Goal: Information Seeking & Learning: Learn about a topic

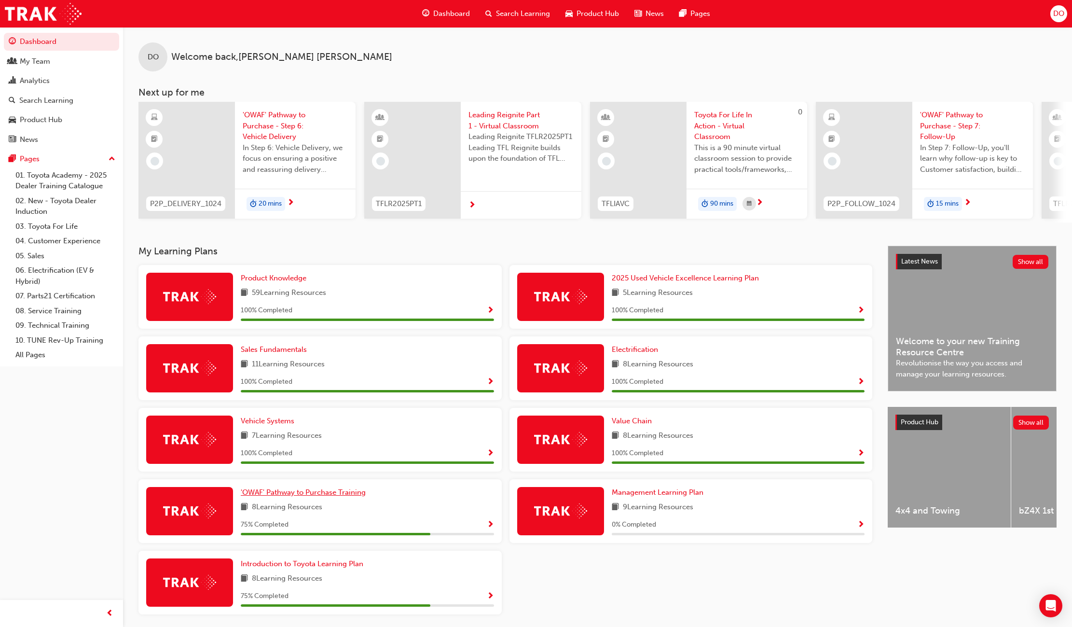
click at [301, 496] on span "'OWAF' Pathway to Purchase Training" at bounding box center [303, 492] width 125 height 9
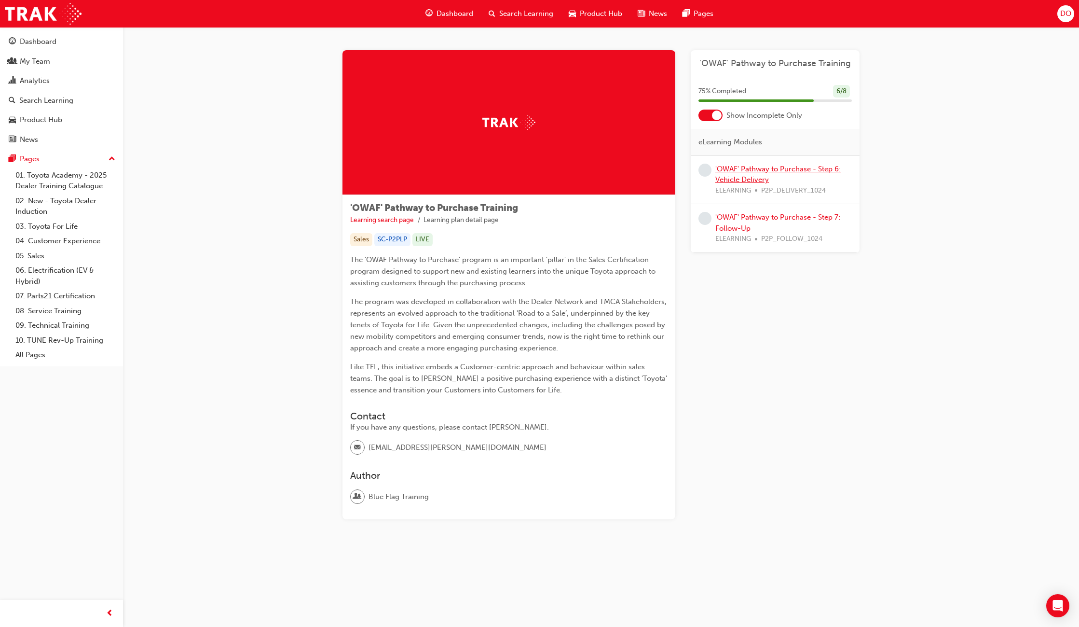
click at [769, 171] on link "'OWAF' Pathway to Purchase - Step 6: Vehicle Delivery" at bounding box center [777, 174] width 125 height 20
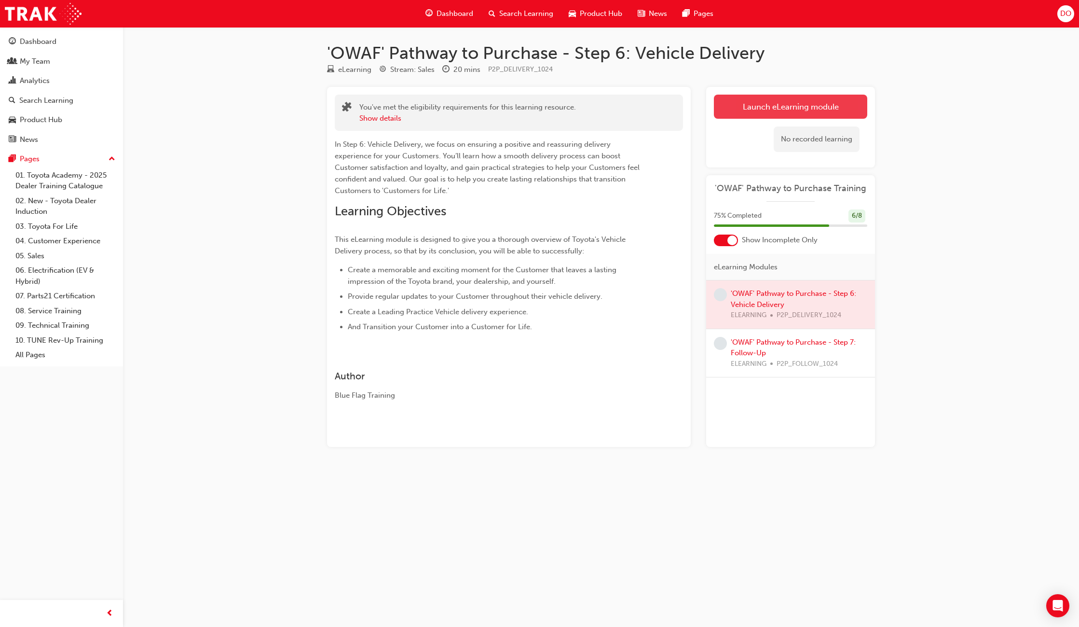
click at [779, 111] on link "Launch eLearning module" at bounding box center [790, 107] width 153 height 24
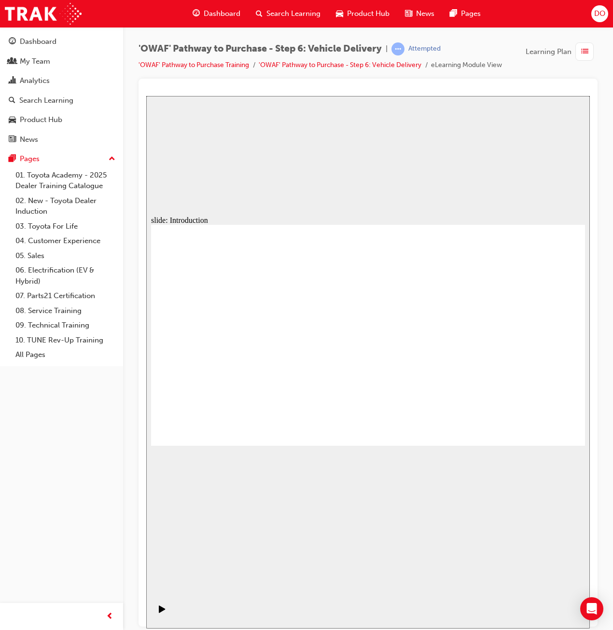
click at [401, 487] on div "slide: Content Rectangle 1 Learning objectives Leave a lasting impression Provi…" at bounding box center [367, 362] width 443 height 533
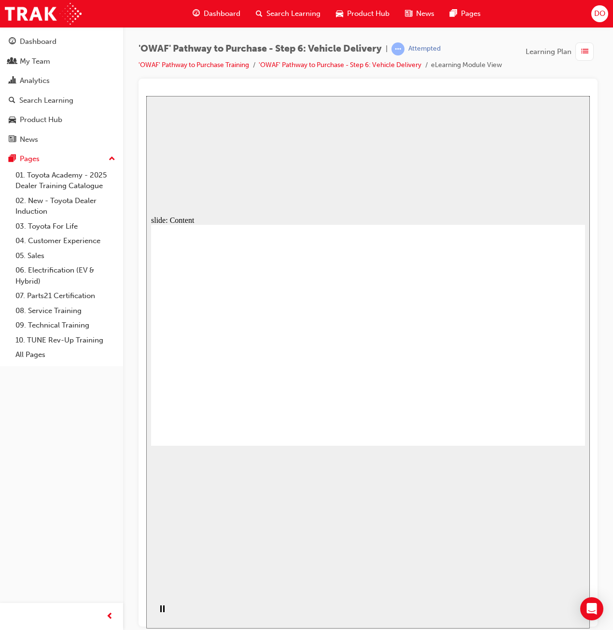
click at [399, 485] on div "slide: Content Rectangle 1 Learning objectives Leave a lasting impression Provi…" at bounding box center [367, 362] width 443 height 533
click at [401, 485] on div "slide: Content Rectangle 1 Learning objectives Leave a lasting impression Provi…" at bounding box center [367, 362] width 443 height 533
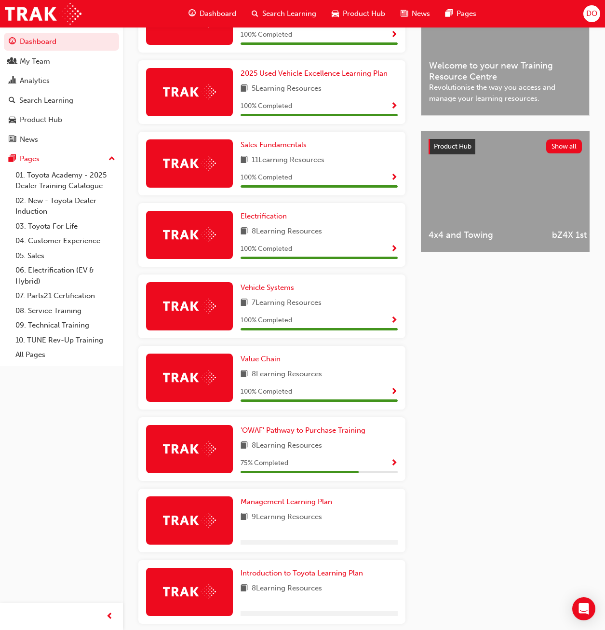
scroll to position [280, 0]
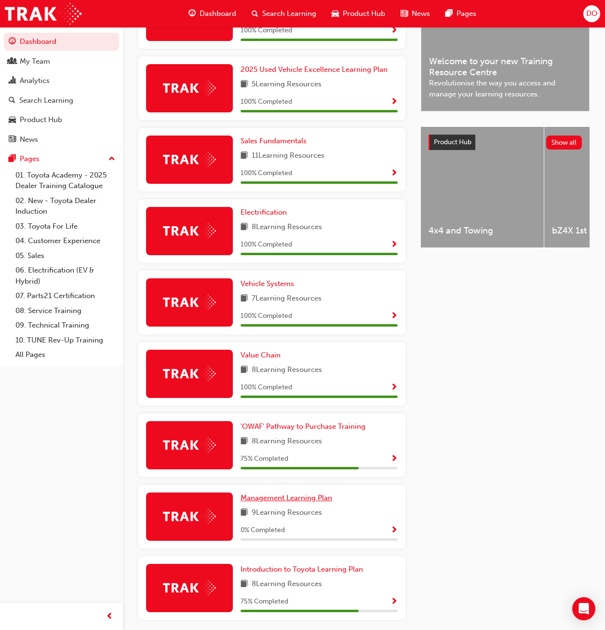
click at [309, 499] on span "Management Learning Plan" at bounding box center [287, 497] width 92 height 9
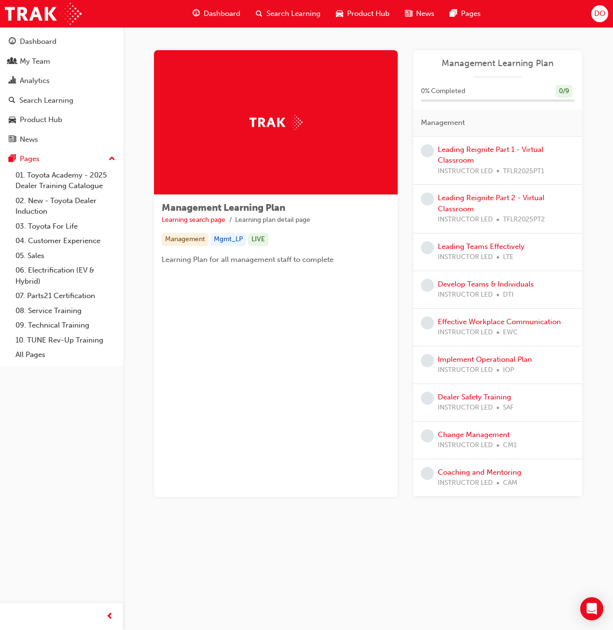
click at [459, 155] on div "Leading Reignite Part 1 - Virtual Classroom INSTRUCTOR LED TFLR2025PT1" at bounding box center [506, 160] width 137 height 33
click at [459, 148] on link "Leading Reignite Part 1 - Virtual Classroom" at bounding box center [491, 155] width 106 height 20
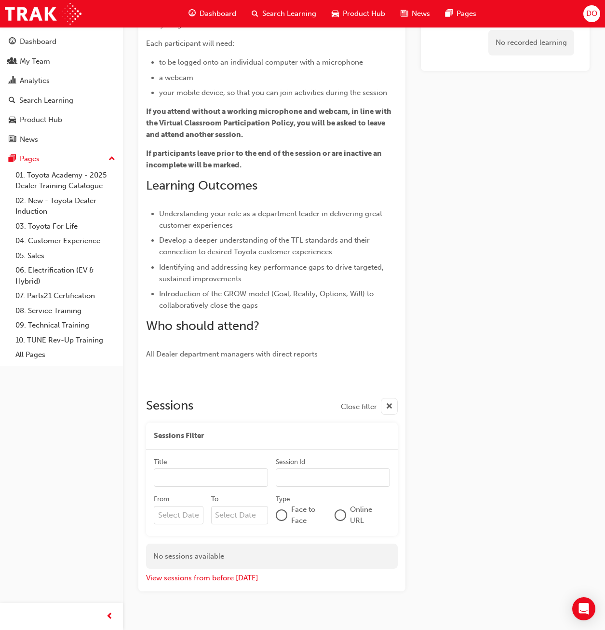
scroll to position [123, 0]
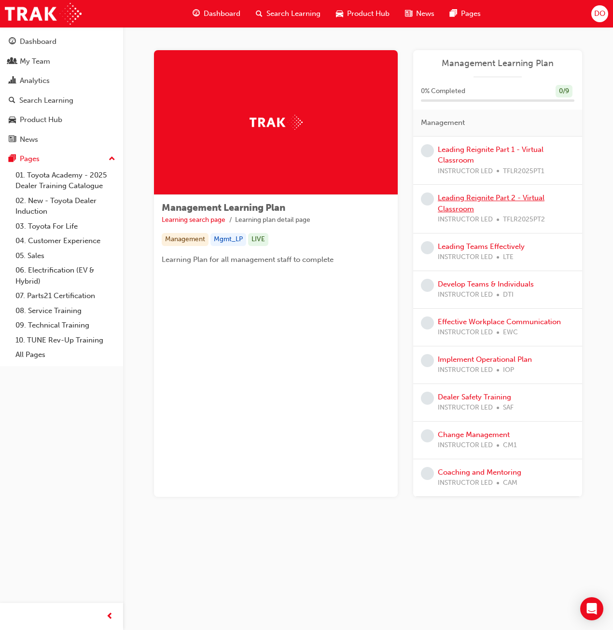
click at [471, 200] on link "Leading Reignite Part 2 - Virtual Classroom" at bounding box center [491, 203] width 107 height 20
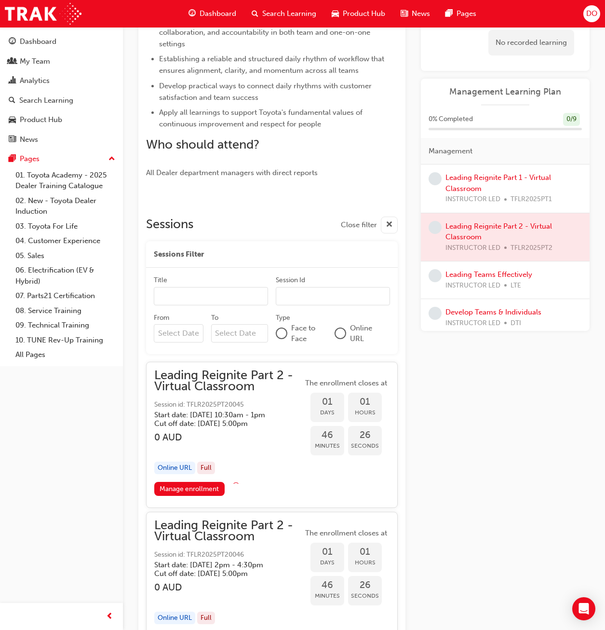
scroll to position [472, 0]
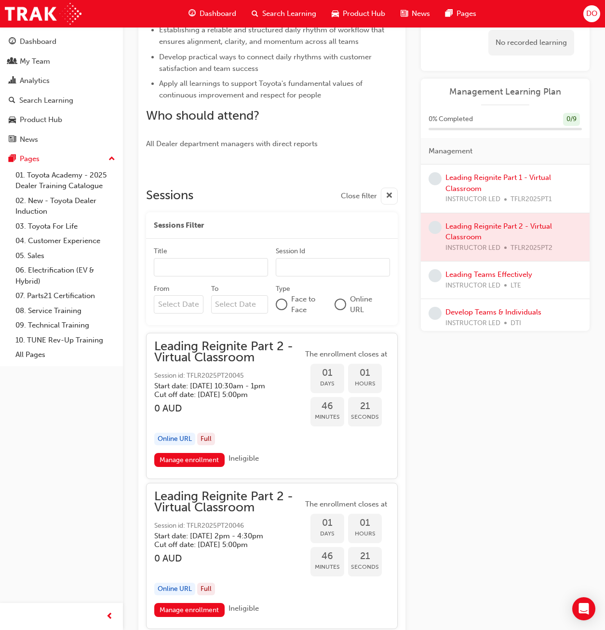
drag, startPoint x: 321, startPoint y: 316, endPoint x: 325, endPoint y: 313, distance: 5.5
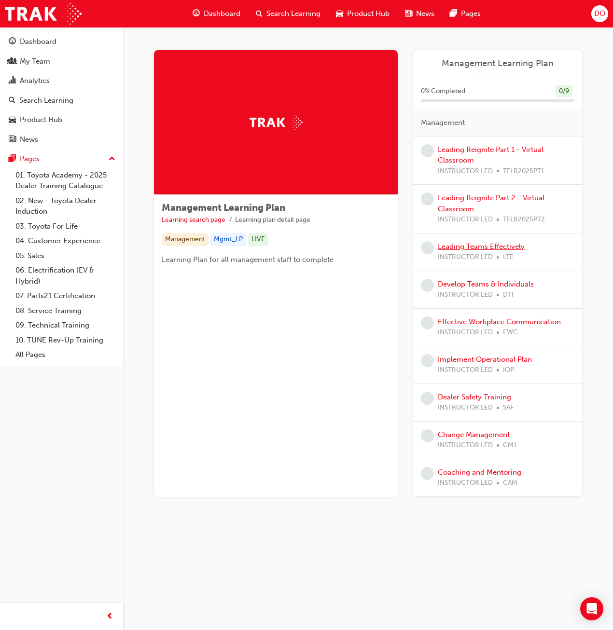
click at [489, 244] on link "Leading Teams Effectively" at bounding box center [481, 246] width 87 height 9
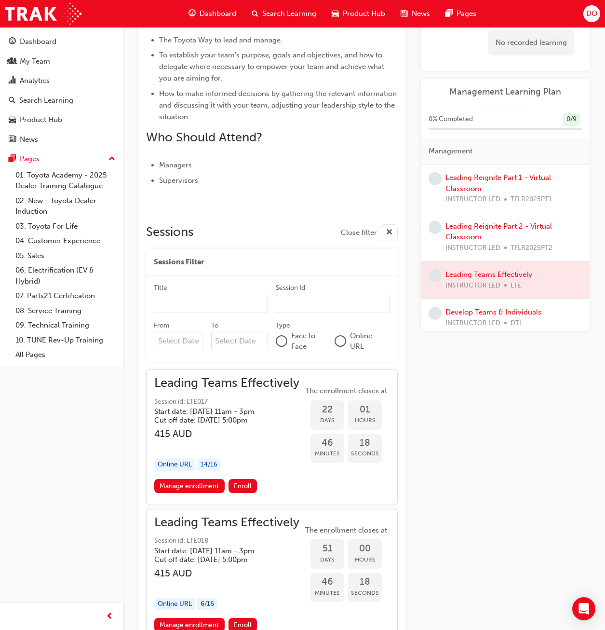
scroll to position [338, 0]
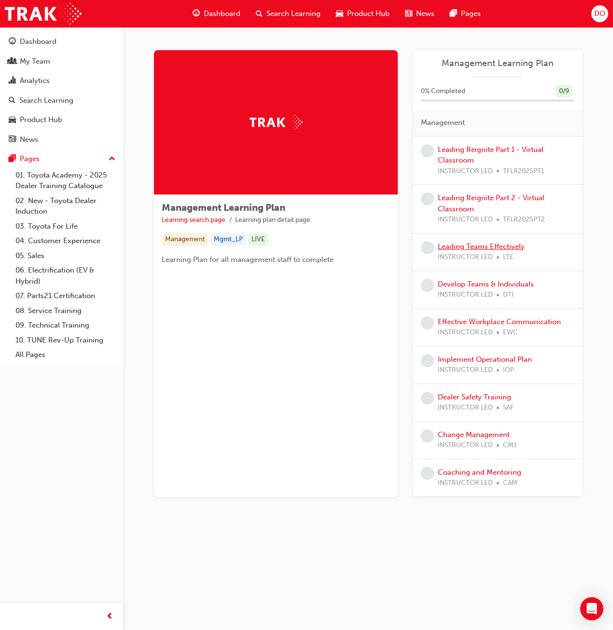
click at [490, 246] on link "Leading Teams Effectively" at bounding box center [481, 246] width 87 height 9
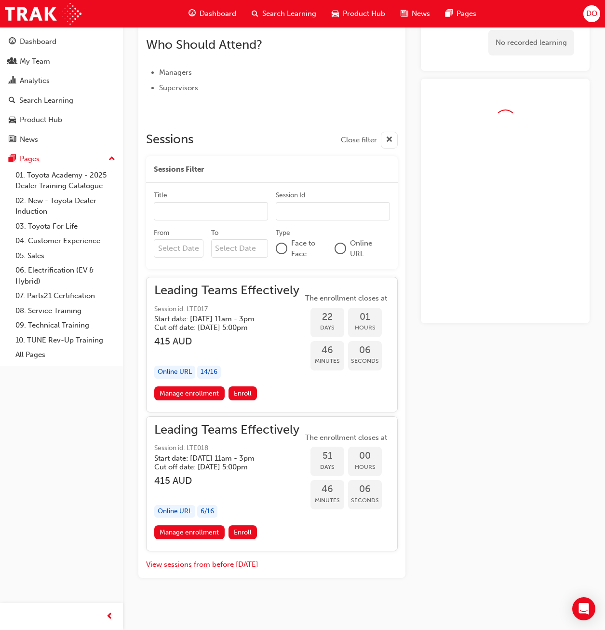
scroll to position [440, 0]
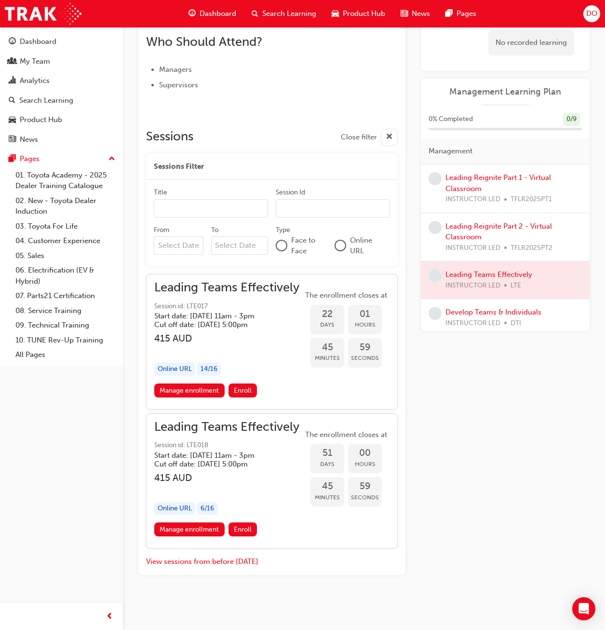
click at [239, 422] on span "Leading Teams Effectively" at bounding box center [226, 427] width 145 height 11
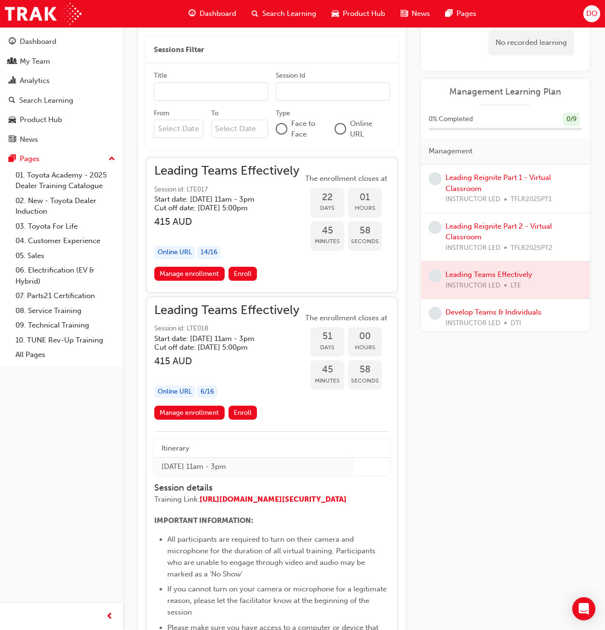
scroll to position [585, 0]
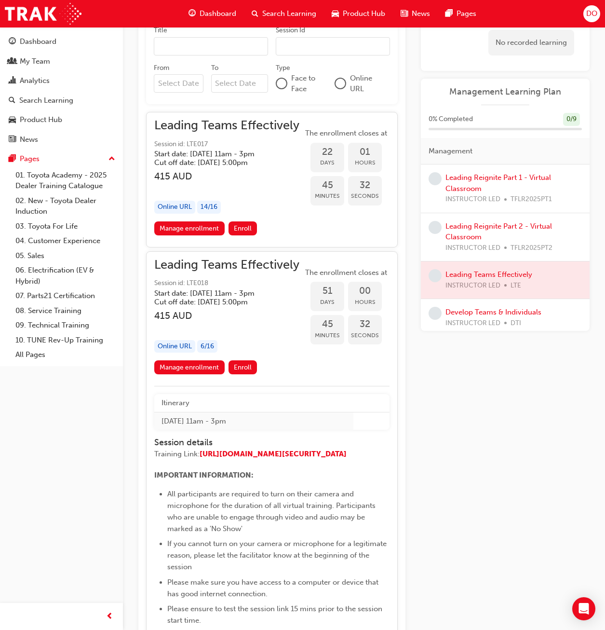
click at [425, 397] on div "Learning Plan No recorded learning Management Learning Plan 0 % Completed 0 / 9…" at bounding box center [505, 235] width 169 height 1466
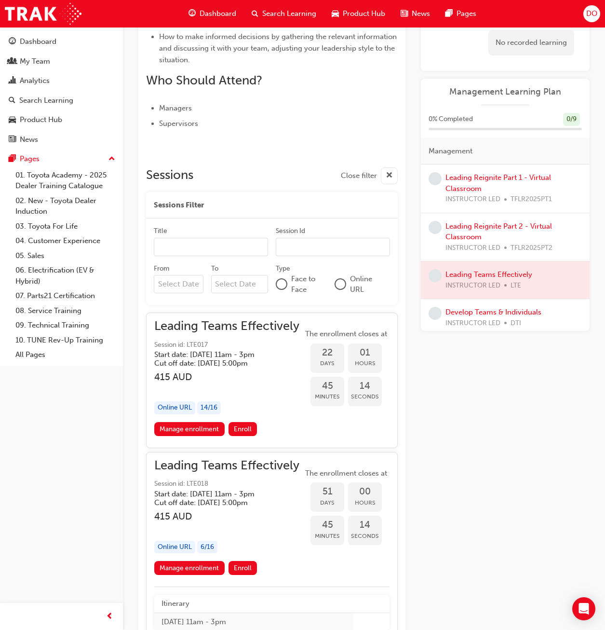
scroll to position [344, 0]
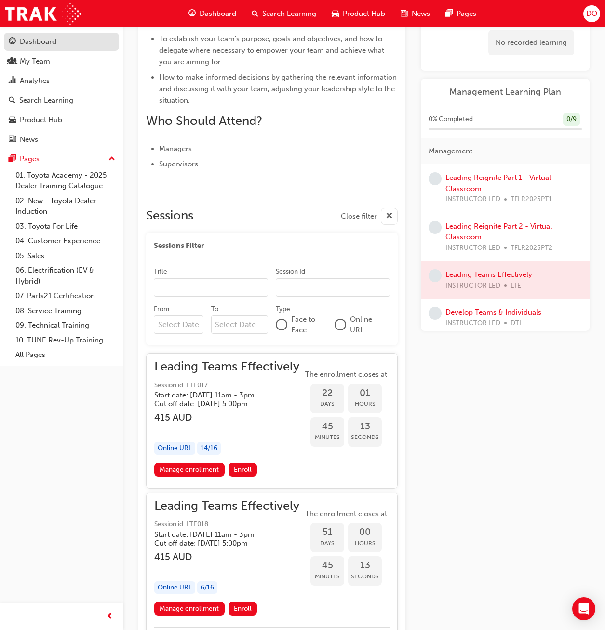
click at [42, 39] on div "Dashboard" at bounding box center [38, 41] width 37 height 11
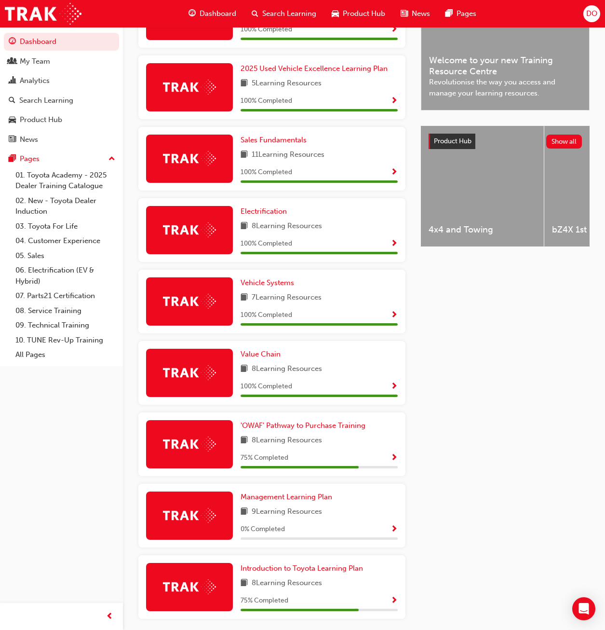
scroll to position [289, 0]
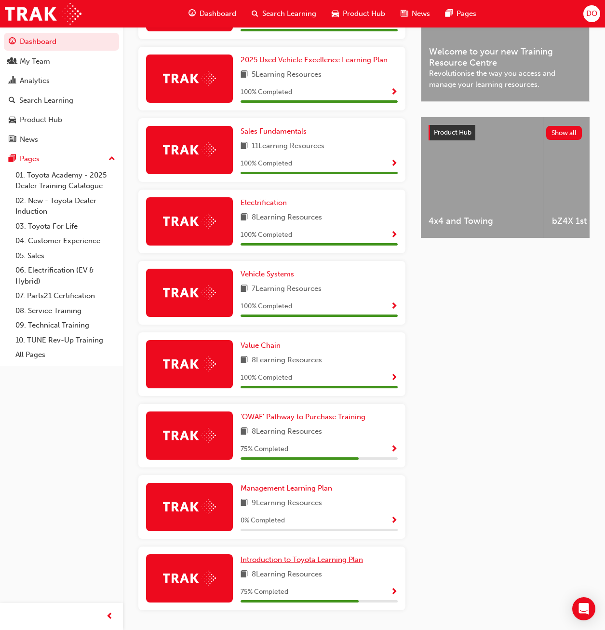
click at [347, 562] on span "Introduction to Toyota Learning Plan" at bounding box center [302, 559] width 123 height 9
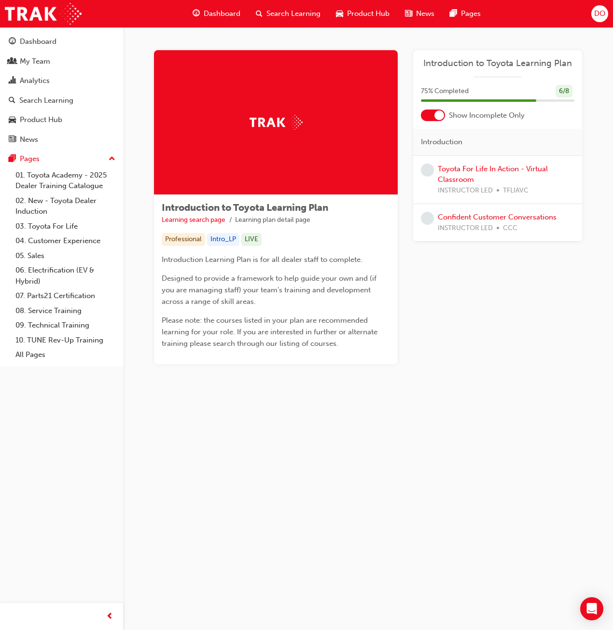
click at [488, 223] on span "INSTRUCTOR LED" at bounding box center [465, 228] width 55 height 11
click at [488, 218] on link "Confident Customer Conversations" at bounding box center [497, 217] width 119 height 9
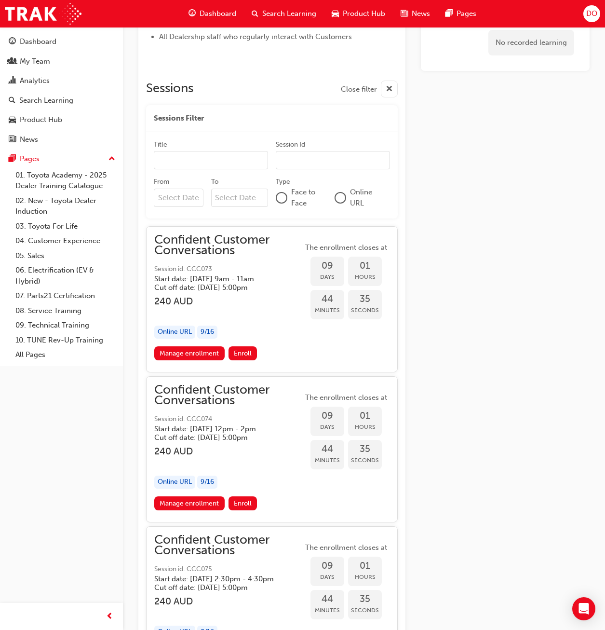
scroll to position [624, 0]
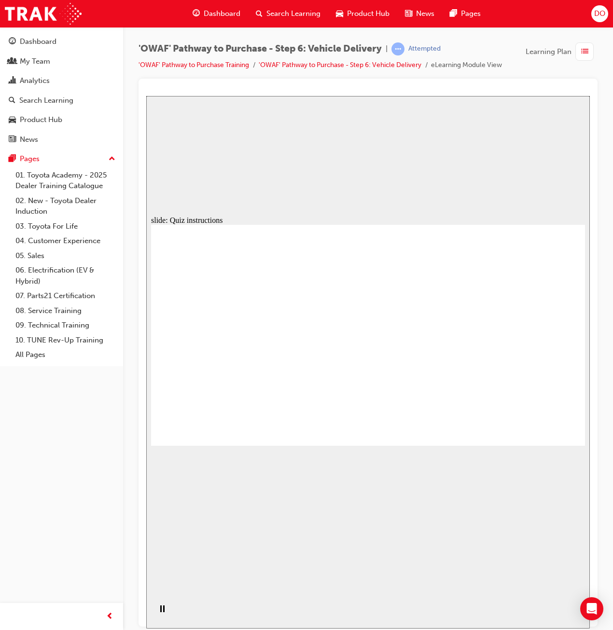
radio input "true"
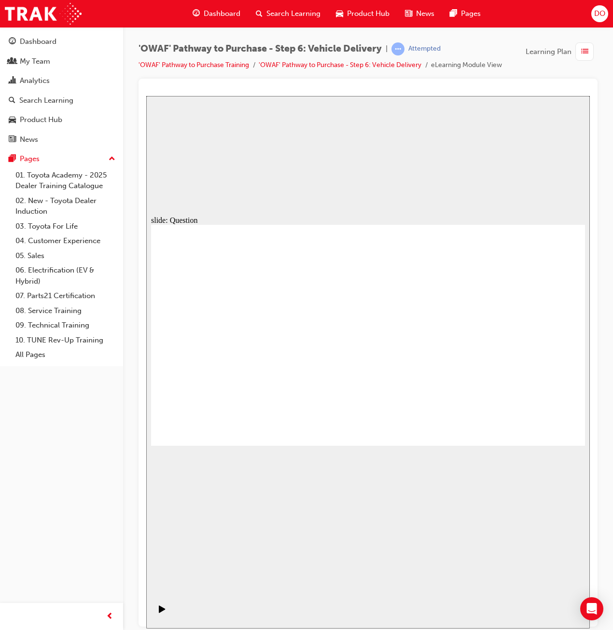
drag, startPoint x: 375, startPoint y: 382, endPoint x: 446, endPoint y: 318, distance: 95.0
drag, startPoint x: 427, startPoint y: 382, endPoint x: 246, endPoint y: 338, distance: 186.6
drag, startPoint x: 305, startPoint y: 407, endPoint x: 323, endPoint y: 315, distance: 94.4
drag, startPoint x: 303, startPoint y: 319, endPoint x: 288, endPoint y: 412, distance: 94.3
drag, startPoint x: 286, startPoint y: 382, endPoint x: 302, endPoint y: 316, distance: 67.2
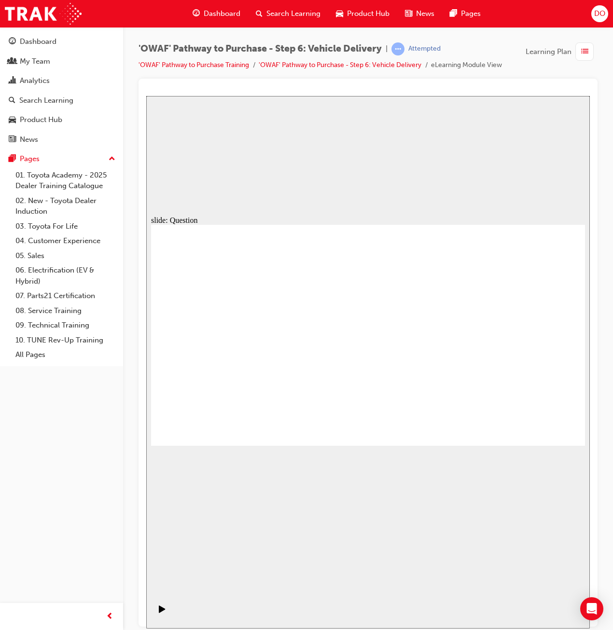
checkbox input "true"
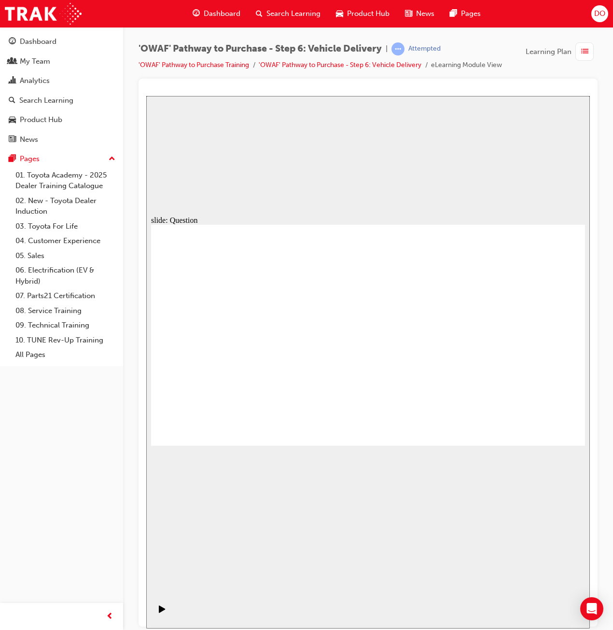
checkbox input "true"
drag, startPoint x: 521, startPoint y: 345, endPoint x: 240, endPoint y: 372, distance: 283.0
drag, startPoint x: 507, startPoint y: 345, endPoint x: 241, endPoint y: 371, distance: 267.5
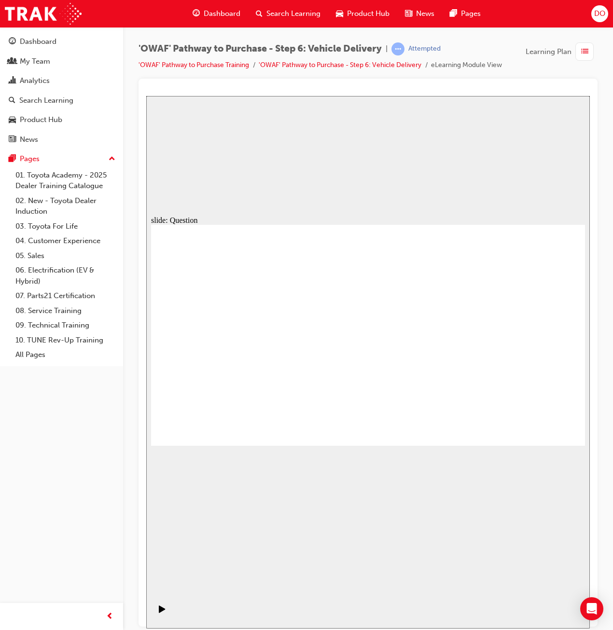
drag, startPoint x: 521, startPoint y: 344, endPoint x: 396, endPoint y: 378, distance: 130.3
drag, startPoint x: 514, startPoint y: 348, endPoint x: 260, endPoint y: 371, distance: 255.2
drag, startPoint x: 516, startPoint y: 346, endPoint x: 251, endPoint y: 380, distance: 267.4
drag, startPoint x: 504, startPoint y: 356, endPoint x: 379, endPoint y: 386, distance: 128.9
drag, startPoint x: 520, startPoint y: 347, endPoint x: 252, endPoint y: 374, distance: 269.1
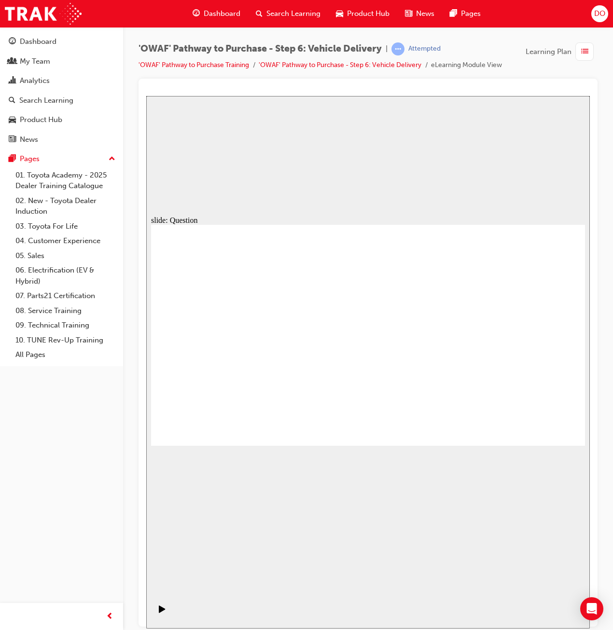
drag, startPoint x: 518, startPoint y: 352, endPoint x: 248, endPoint y: 378, distance: 271.3
radio input "true"
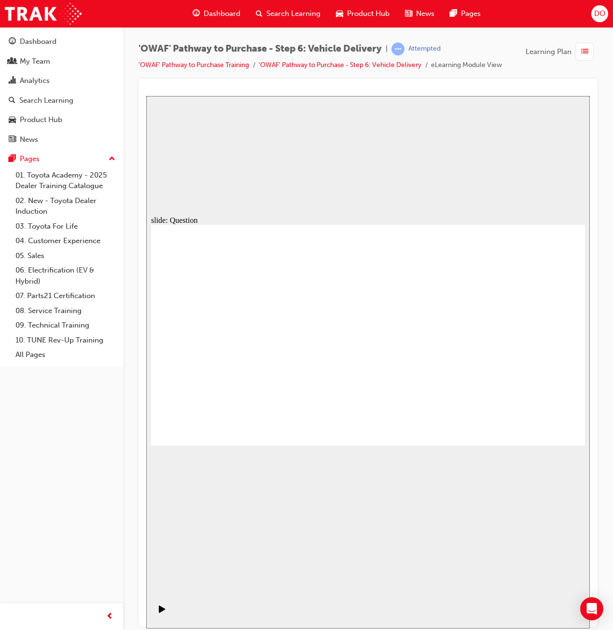
click at [40, 44] on div "Dashboard" at bounding box center [38, 41] width 37 height 11
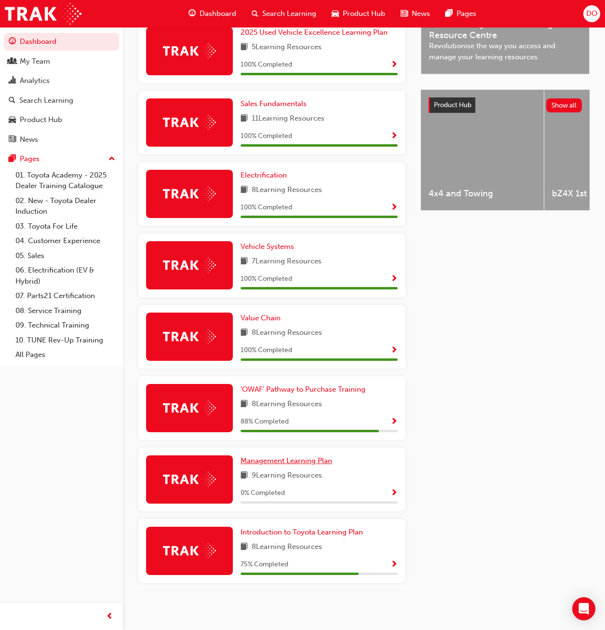
scroll to position [321, 0]
click at [315, 387] on span "'OWAF' Pathway to Purchase Training" at bounding box center [303, 389] width 125 height 9
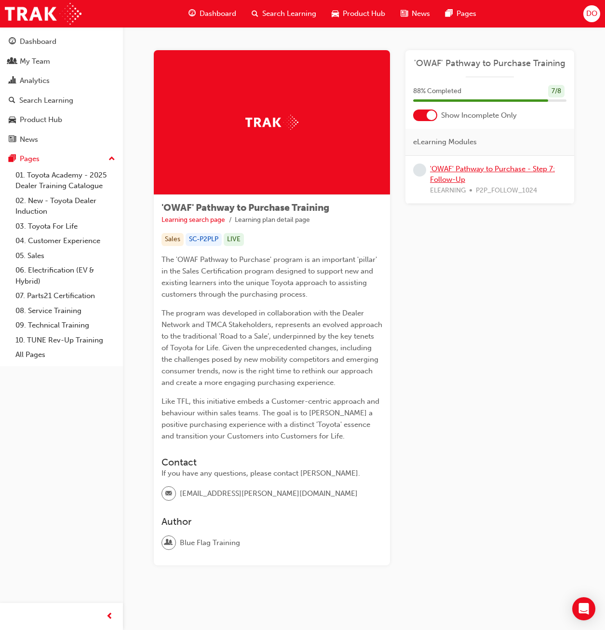
click at [466, 169] on link "'OWAF' Pathway to Purchase - Step 7: Follow-Up" at bounding box center [492, 174] width 125 height 20
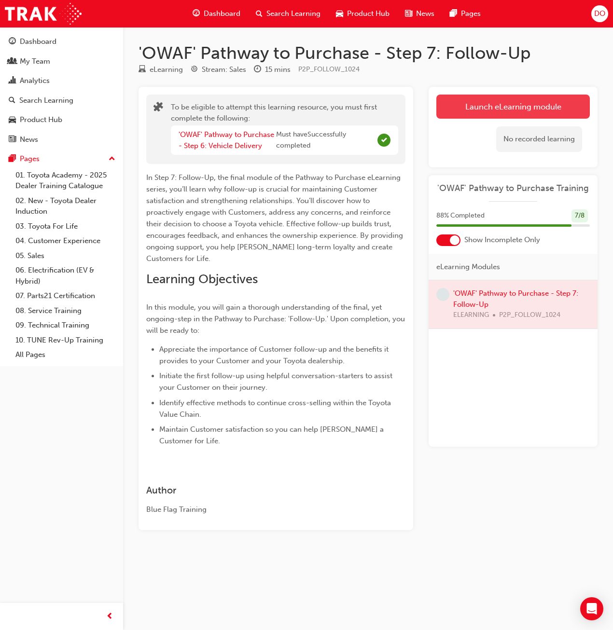
click at [498, 110] on button "Launch eLearning module" at bounding box center [512, 107] width 153 height 24
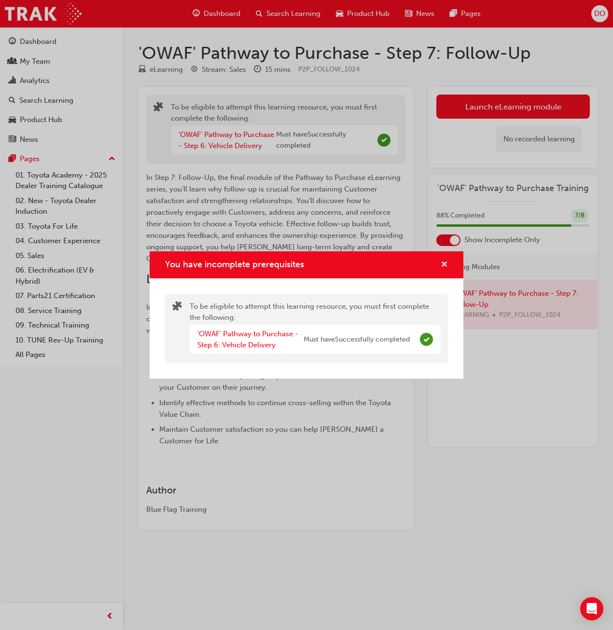
click at [446, 265] on span "cross-icon" at bounding box center [443, 265] width 7 height 9
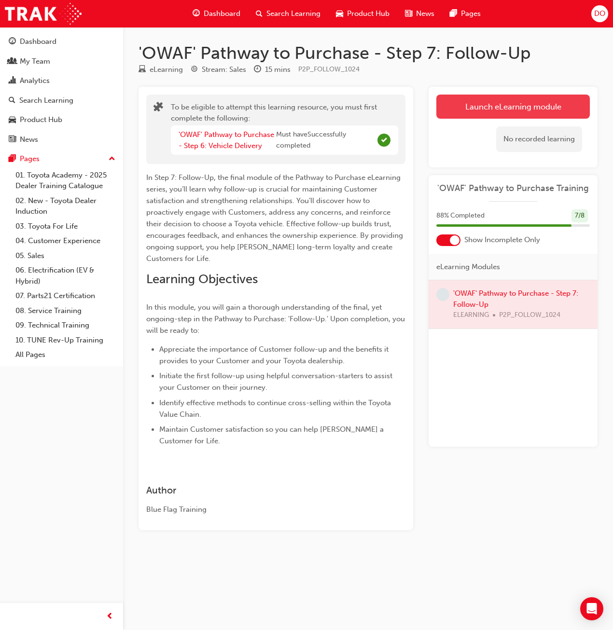
click at [487, 104] on button "Launch eLearning module" at bounding box center [512, 107] width 153 height 24
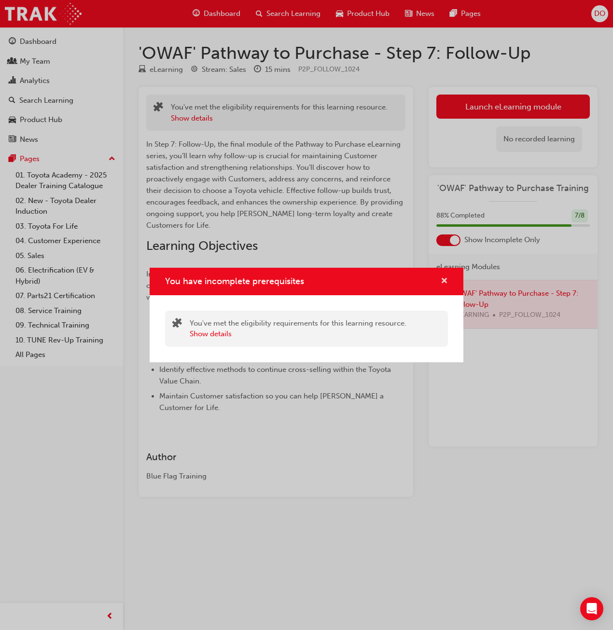
click at [442, 281] on span "cross-icon" at bounding box center [443, 281] width 7 height 9
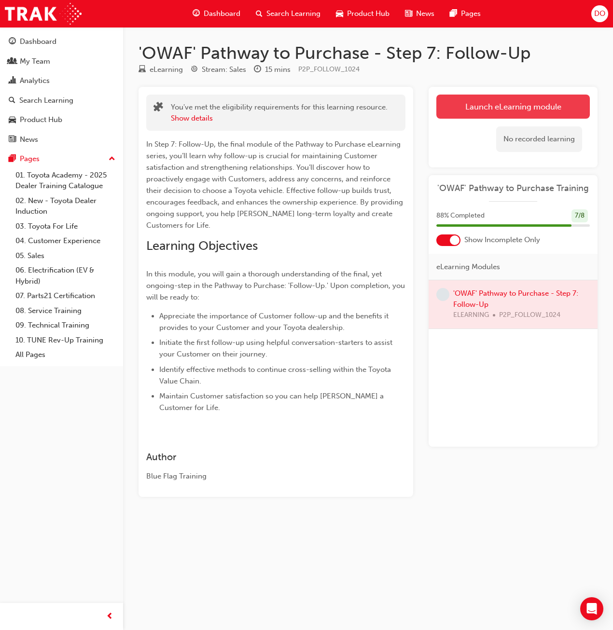
click at [496, 104] on button "Launch eLearning module" at bounding box center [512, 107] width 153 height 24
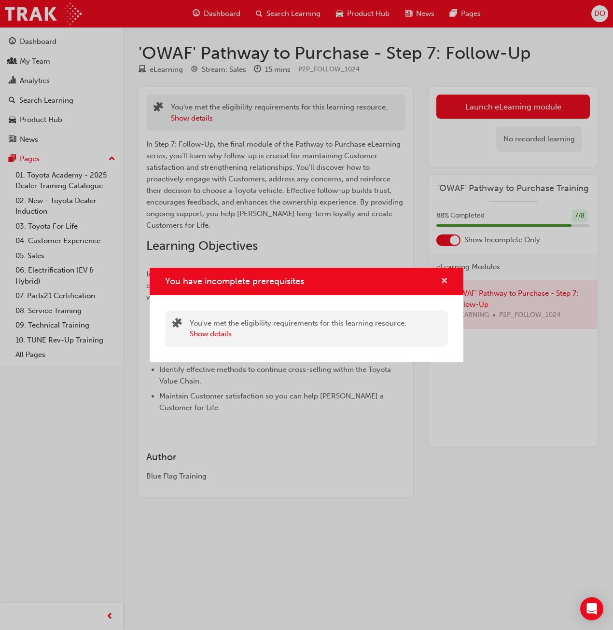
click at [445, 281] on span "cross-icon" at bounding box center [443, 281] width 7 height 9
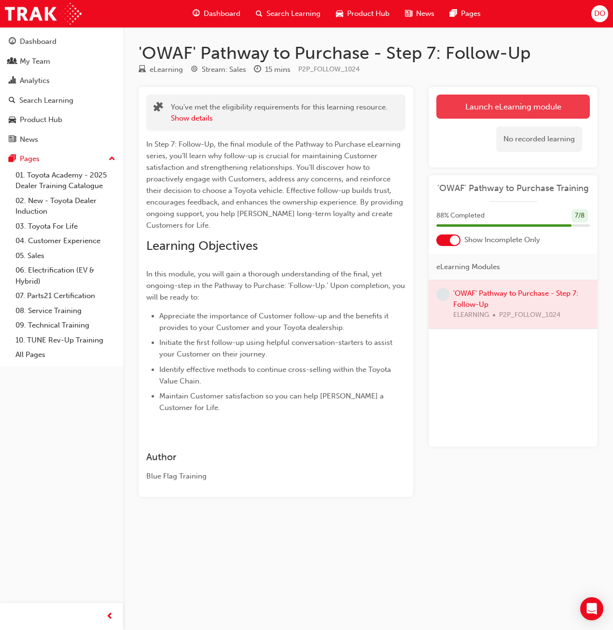
click at [540, 100] on button "Launch eLearning module" at bounding box center [512, 107] width 153 height 24
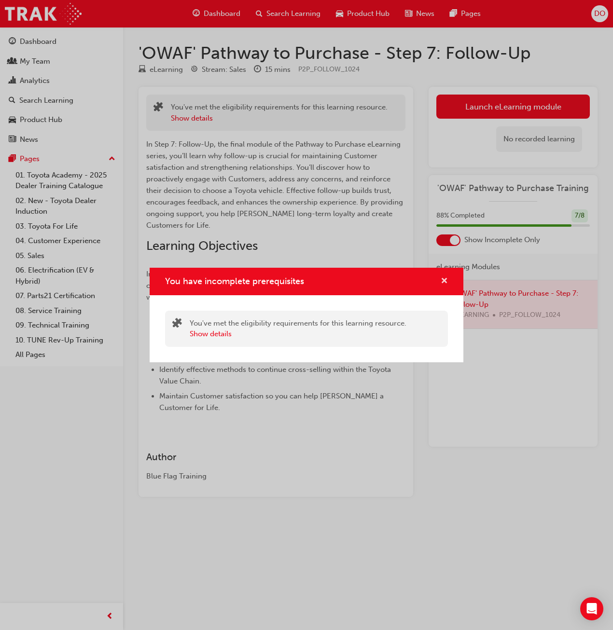
click at [446, 278] on span "cross-icon" at bounding box center [443, 281] width 7 height 9
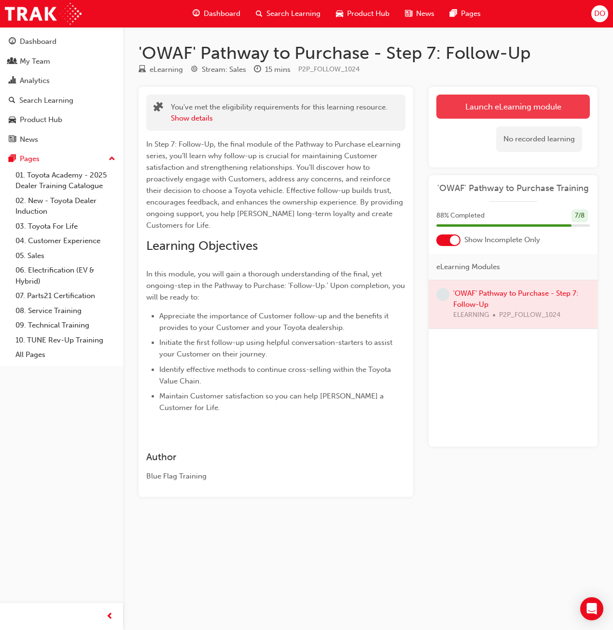
click at [508, 115] on button "Launch eLearning module" at bounding box center [512, 107] width 153 height 24
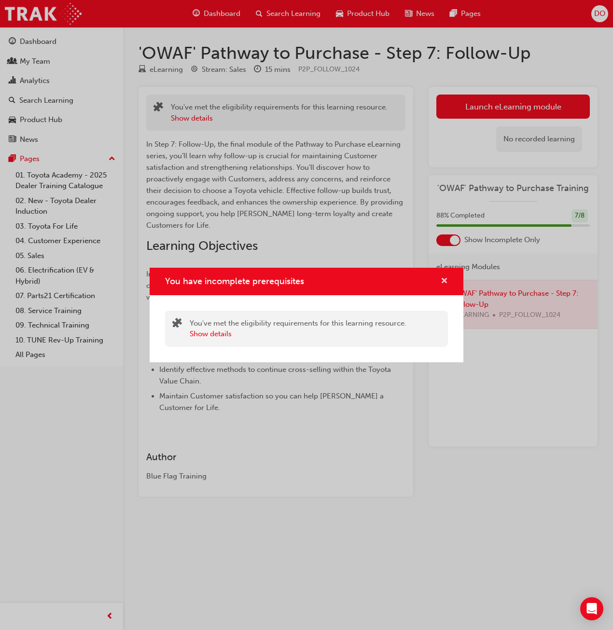
click at [446, 280] on span "cross-icon" at bounding box center [443, 281] width 7 height 9
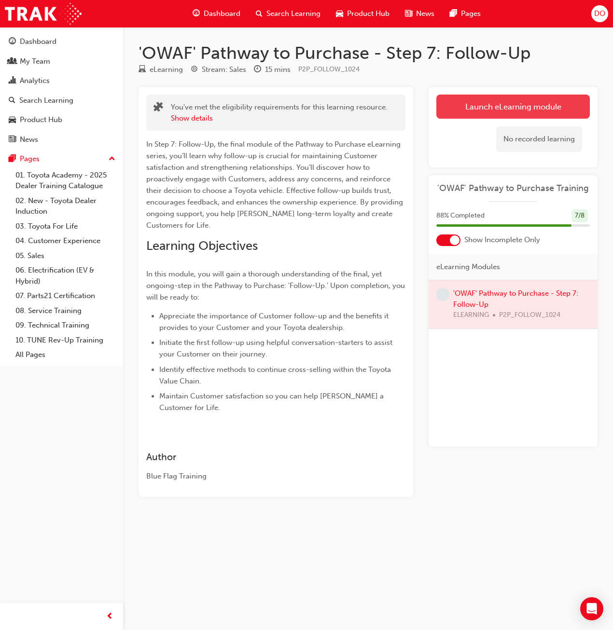
click at [564, 103] on button "Launch eLearning module" at bounding box center [512, 107] width 153 height 24
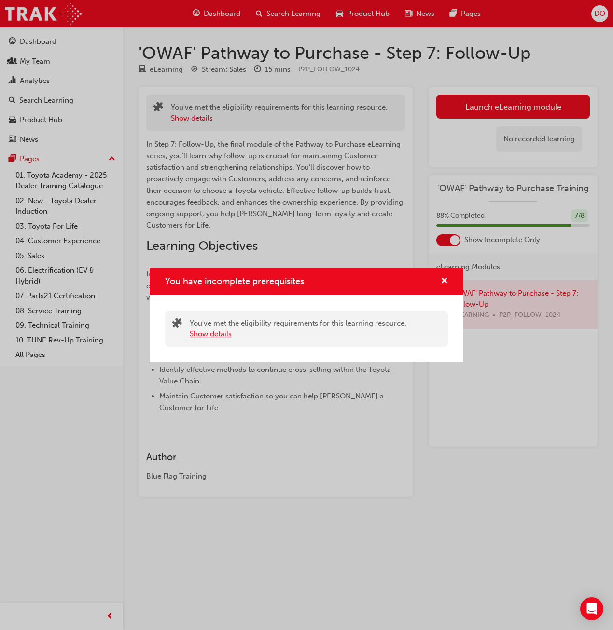
click at [219, 330] on button "Show details" at bounding box center [211, 333] width 42 height 11
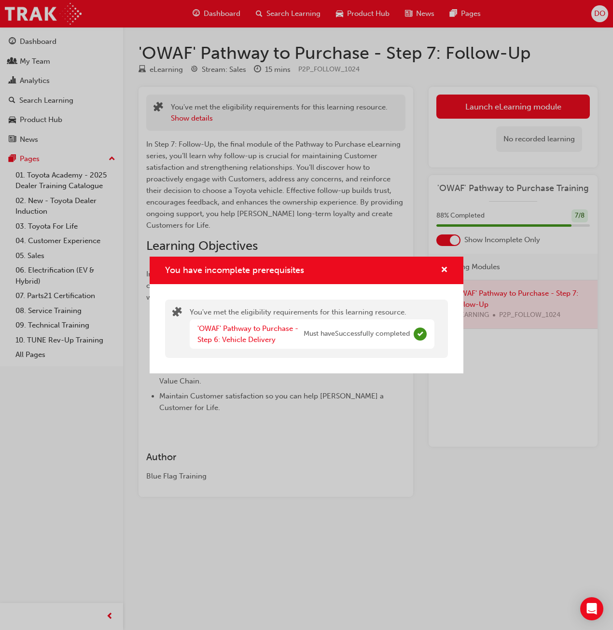
click at [495, 108] on div "You have incomplete prerequisites You've met the eligibility requirements for t…" at bounding box center [306, 315] width 613 height 630
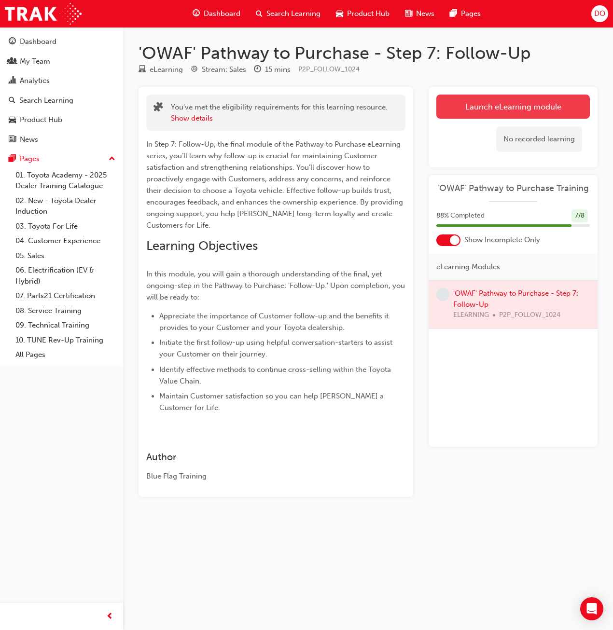
click at [493, 102] on button "Launch eLearning module" at bounding box center [512, 107] width 153 height 24
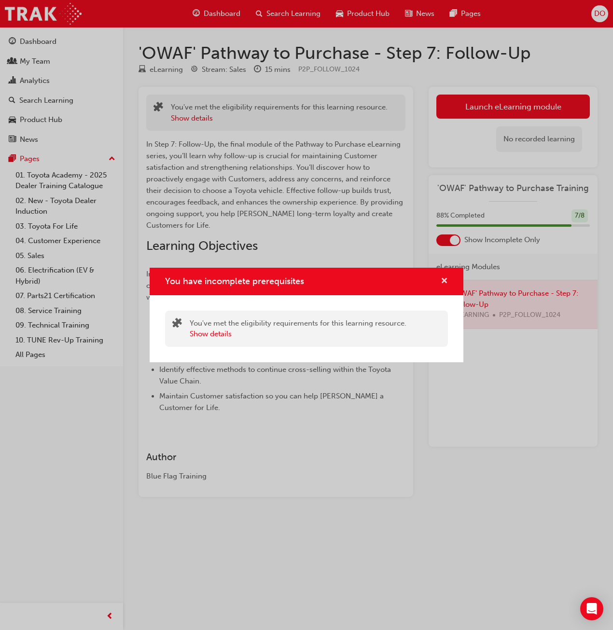
click at [445, 281] on span "cross-icon" at bounding box center [443, 281] width 7 height 9
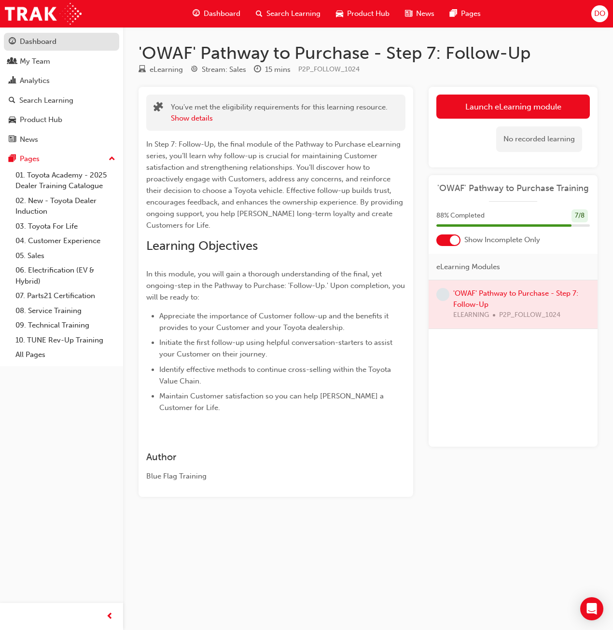
click at [36, 45] on div "Dashboard" at bounding box center [38, 41] width 37 height 11
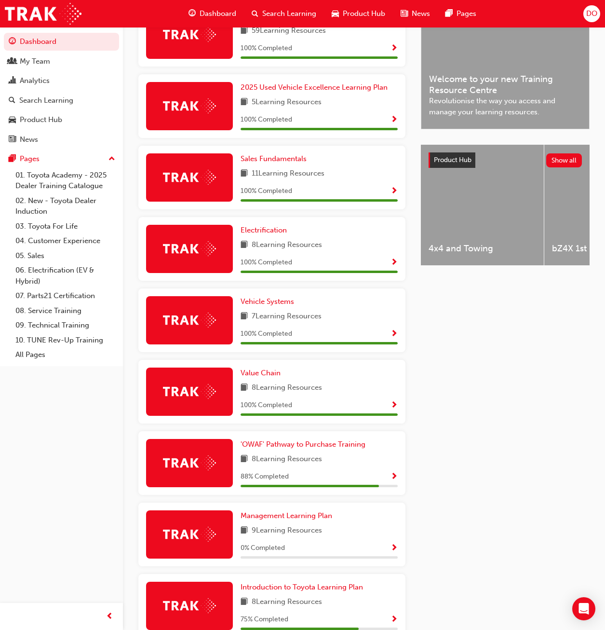
scroll to position [321, 0]
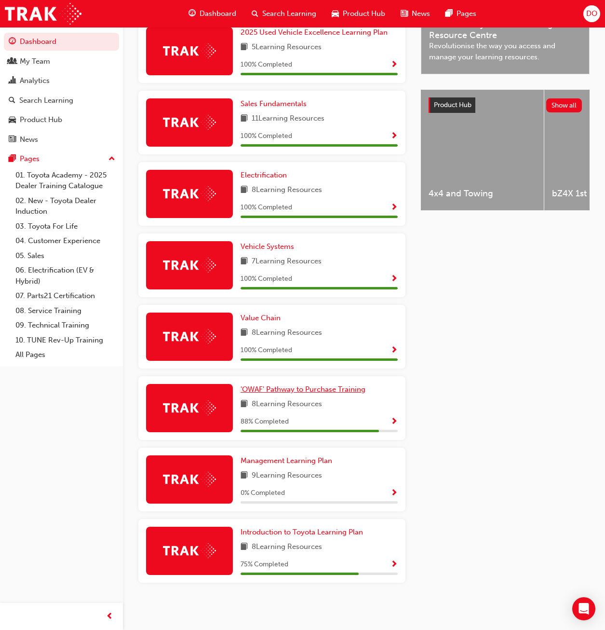
click at [272, 387] on span "'OWAF' Pathway to Purchase Training" at bounding box center [303, 389] width 125 height 9
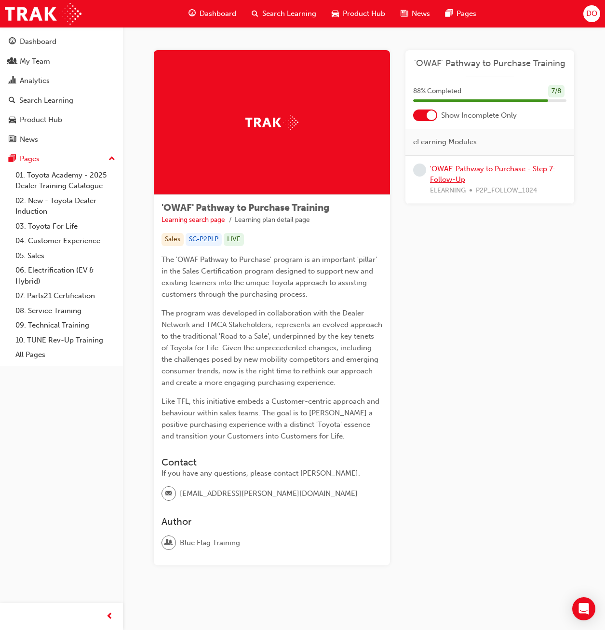
click at [460, 168] on link "'OWAF' Pathway to Purchase - Step 7: Follow-Up" at bounding box center [492, 174] width 125 height 20
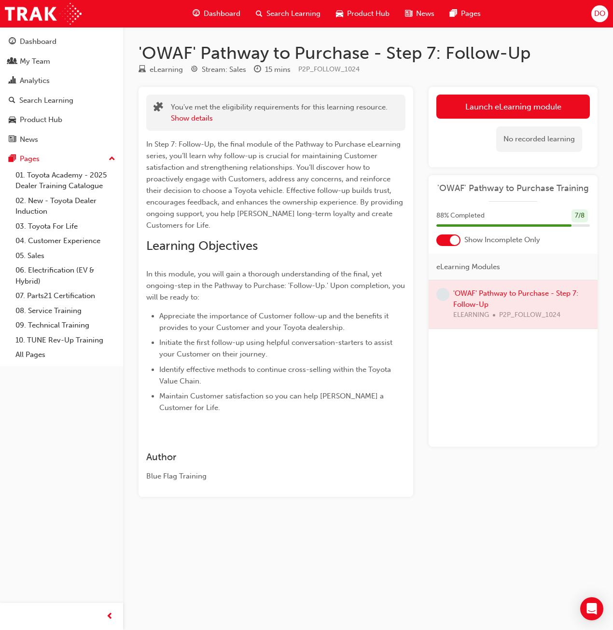
click at [469, 107] on link "Launch eLearning module" at bounding box center [512, 107] width 153 height 24
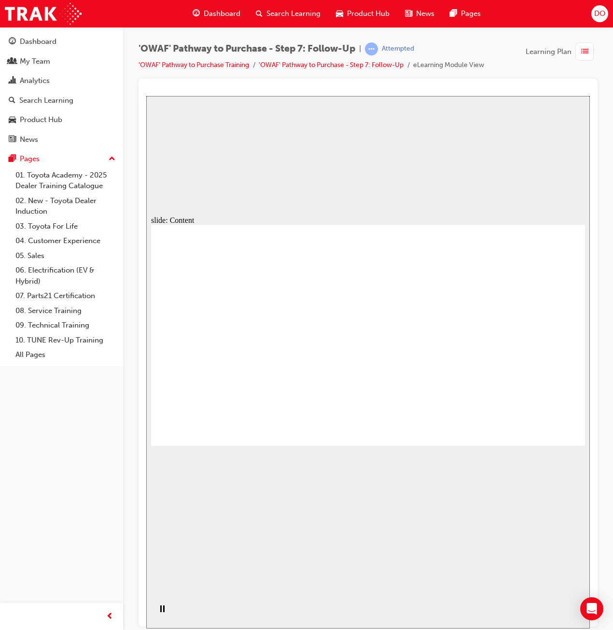
click at [55, 481] on div "Dashboard My Team Analytics Search Learning Product Hub News Pages Pages 01. To…" at bounding box center [61, 303] width 123 height 606
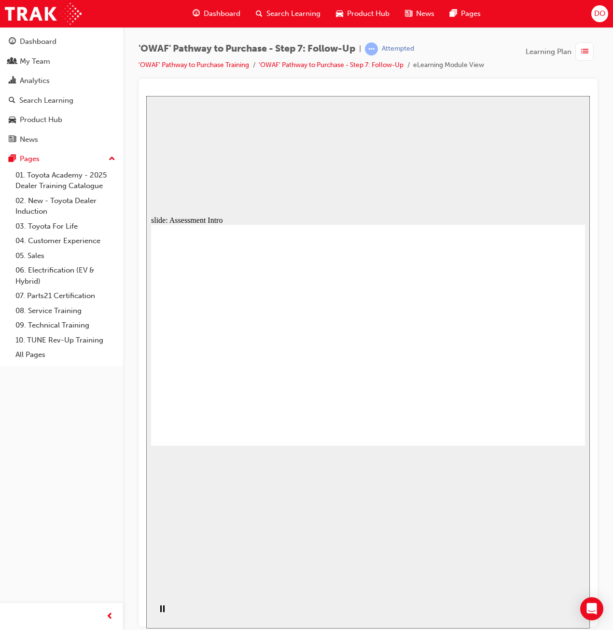
radio input "true"
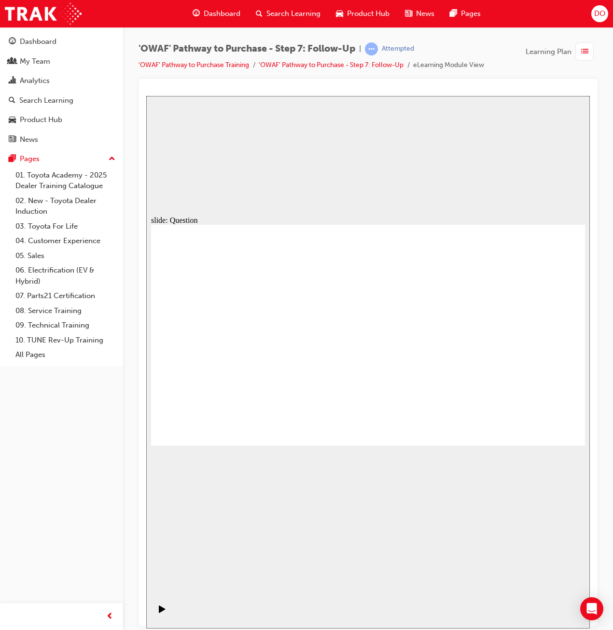
drag, startPoint x: 301, startPoint y: 391, endPoint x: 383, endPoint y: 306, distance: 118.7
drag, startPoint x: 346, startPoint y: 376, endPoint x: 287, endPoint y: 324, distance: 78.2
drag, startPoint x: 455, startPoint y: 392, endPoint x: 299, endPoint y: 353, distance: 160.6
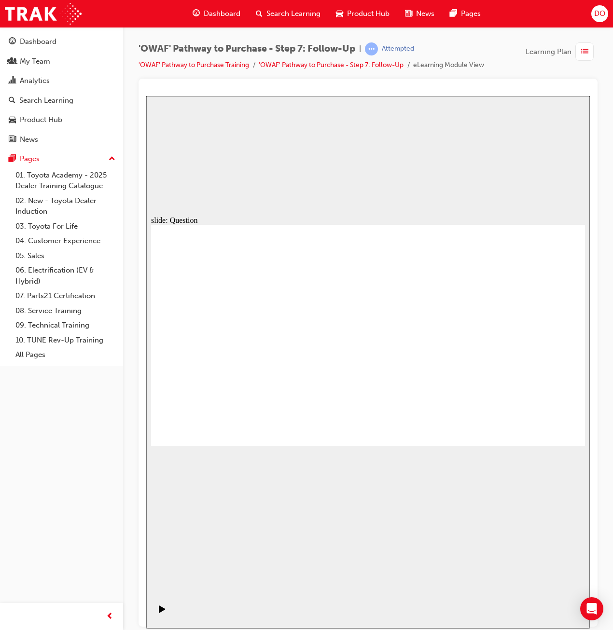
radio input "true"
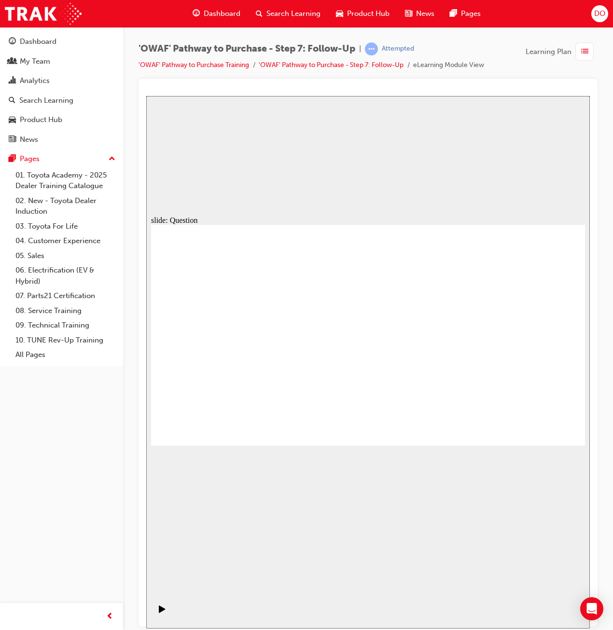
radio input "true"
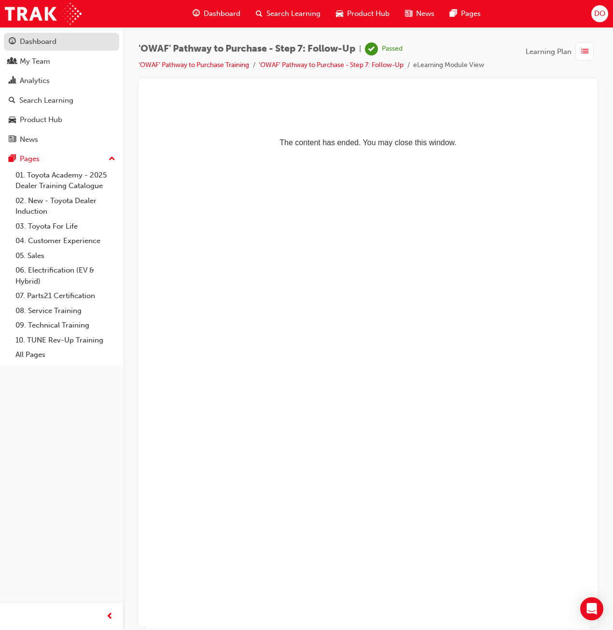
click at [64, 47] on div "Dashboard" at bounding box center [62, 42] width 106 height 12
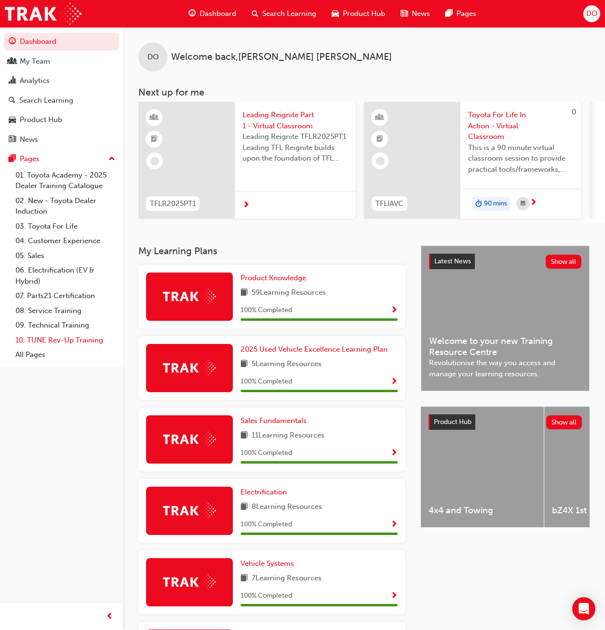
click at [82, 339] on link "10. TUNE Rev-Up Training" at bounding box center [66, 340] width 108 height 15
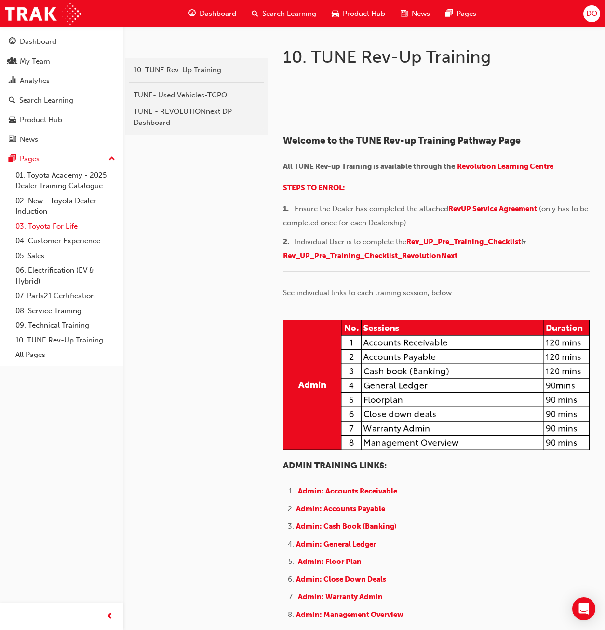
click at [78, 226] on link "03. Toyota For Life" at bounding box center [66, 226] width 108 height 15
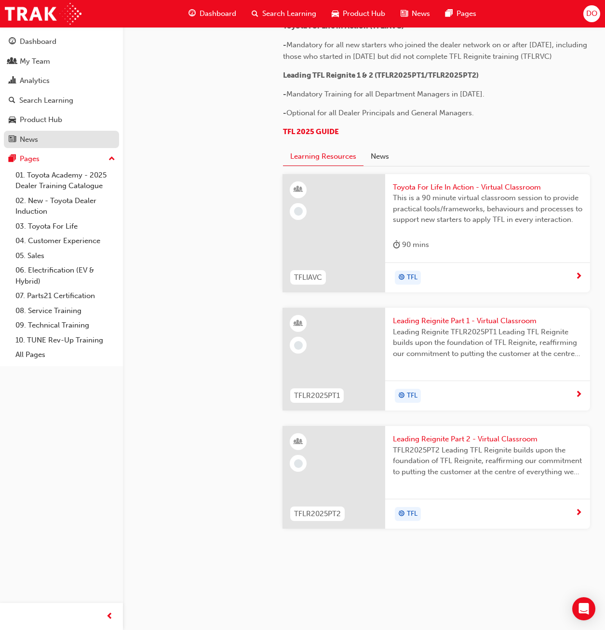
scroll to position [697, 0]
click at [32, 41] on div "Dashboard" at bounding box center [38, 41] width 37 height 11
